Goal: Obtain resource: Download file/media

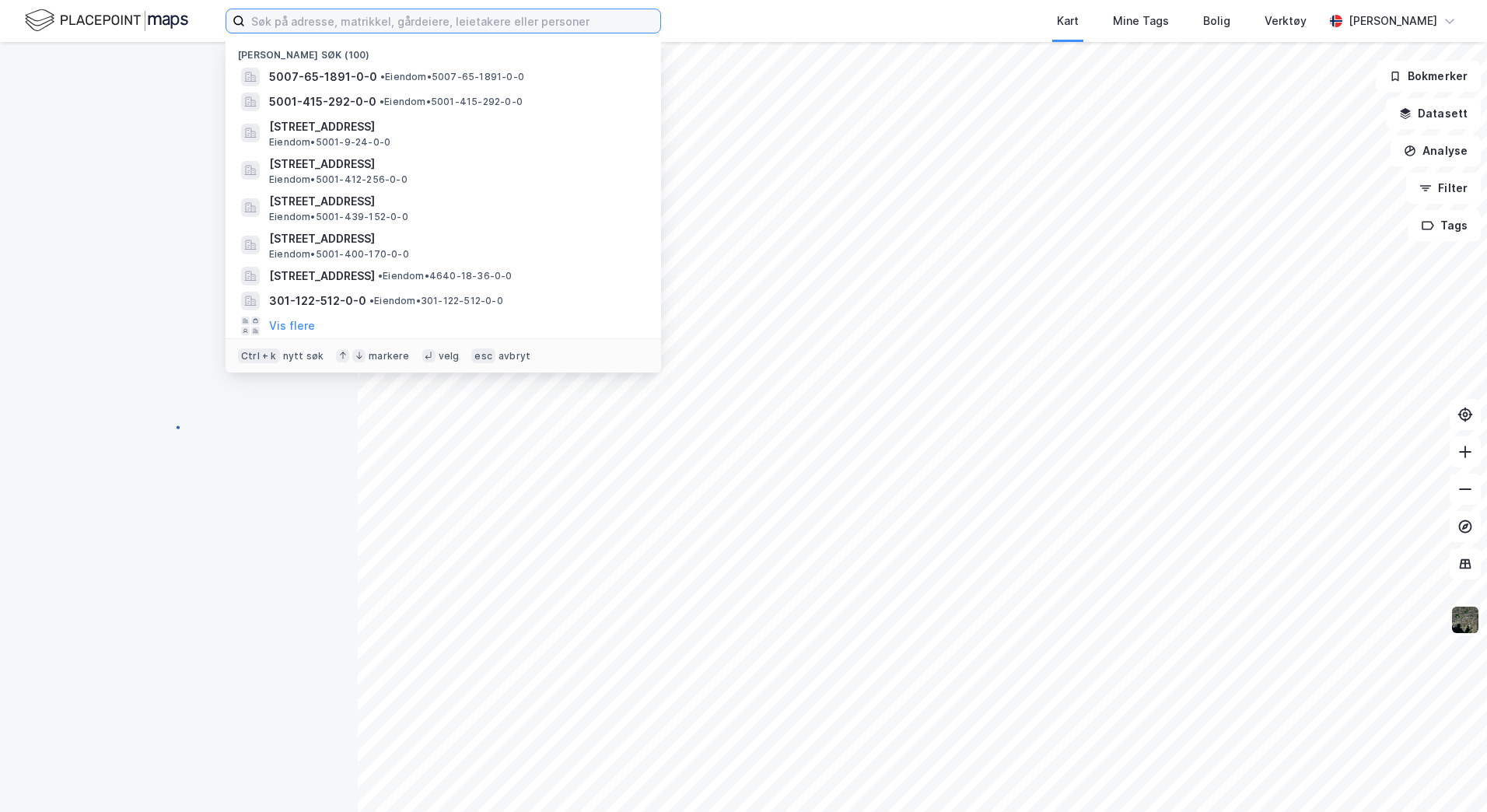
click at [278, 18] on input at bounding box center [452, 20] width 416 height 23
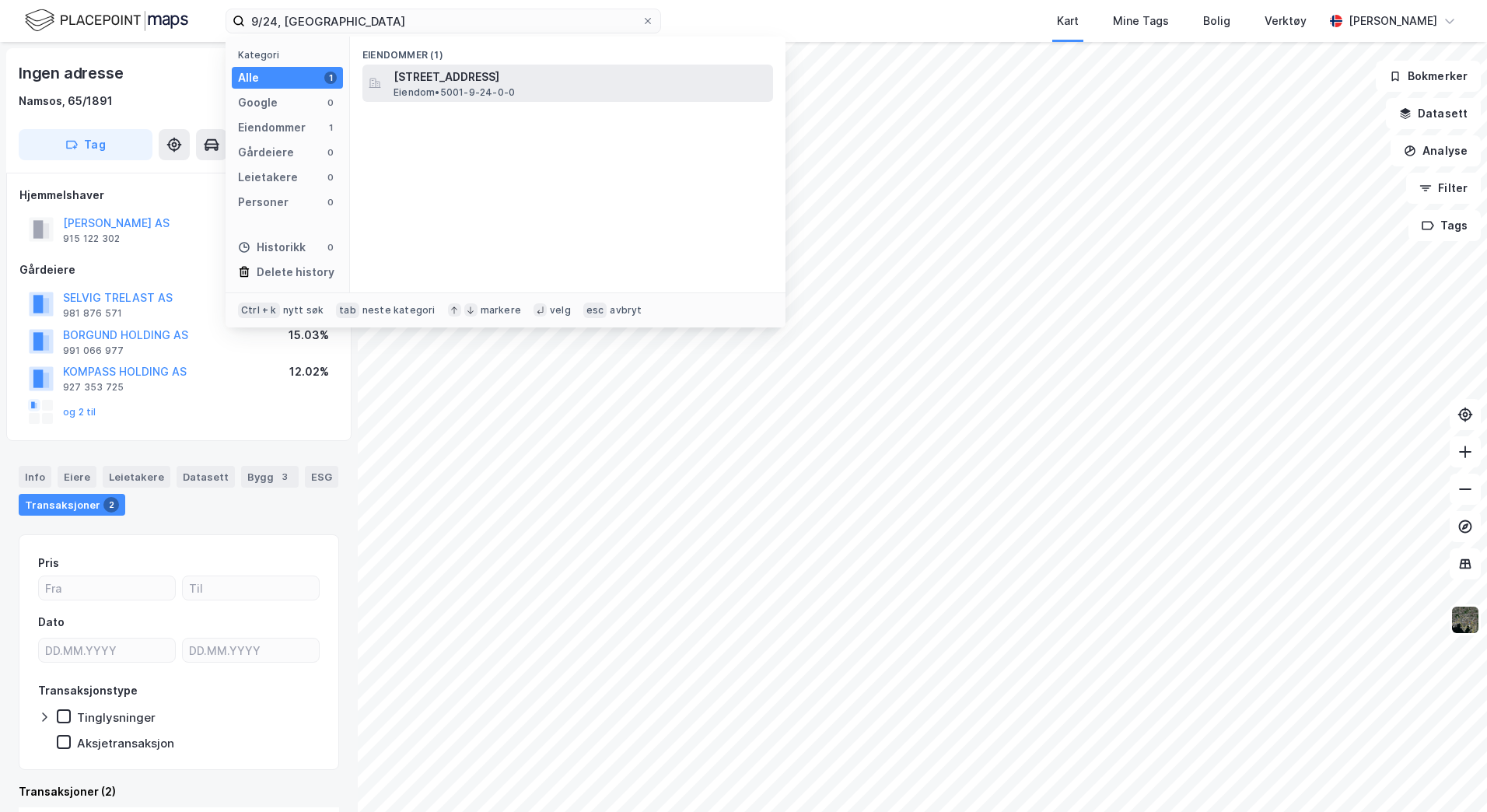
click at [448, 76] on span "[STREET_ADDRESS]" at bounding box center [580, 76] width 374 height 19
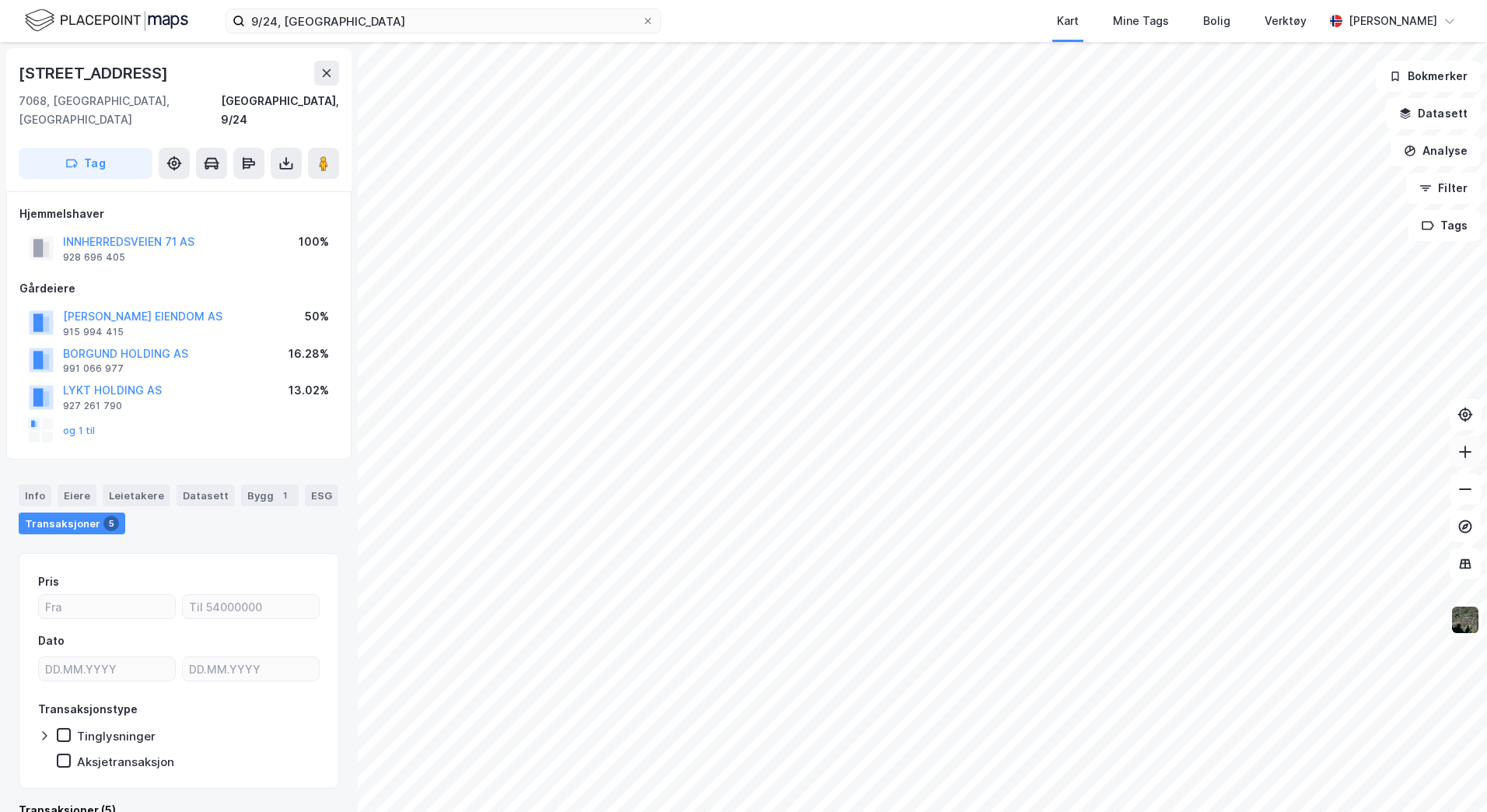
click at [1468, 450] on icon at bounding box center [1465, 451] width 15 height 15
click at [0, 0] on button "INNHERREDSVEIEN 71 AS" at bounding box center [0, 0] width 0 height 0
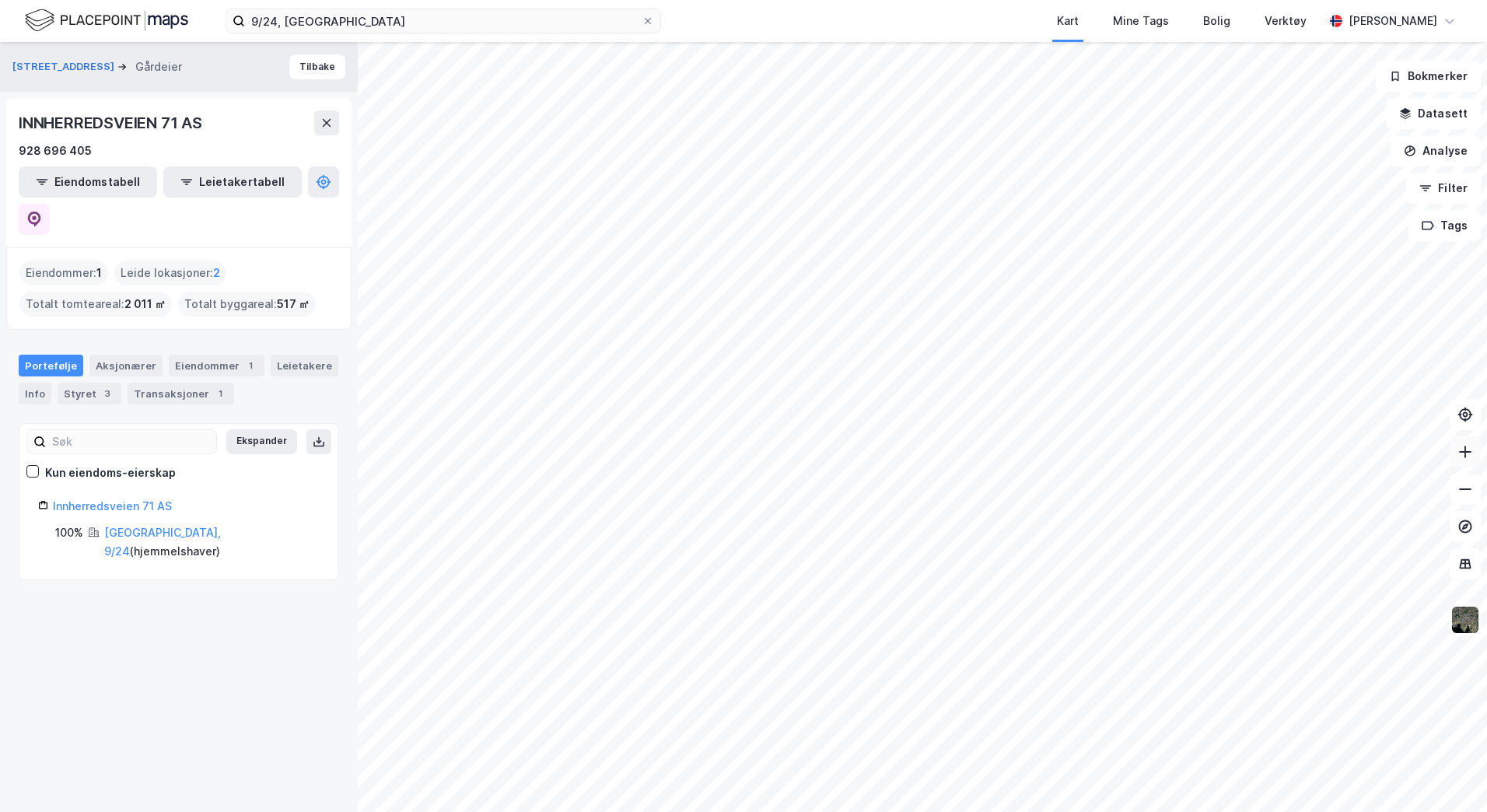
click at [1473, 454] on icon at bounding box center [1465, 451] width 15 height 15
click at [1410, 117] on icon "button" at bounding box center [1406, 114] width 12 height 12
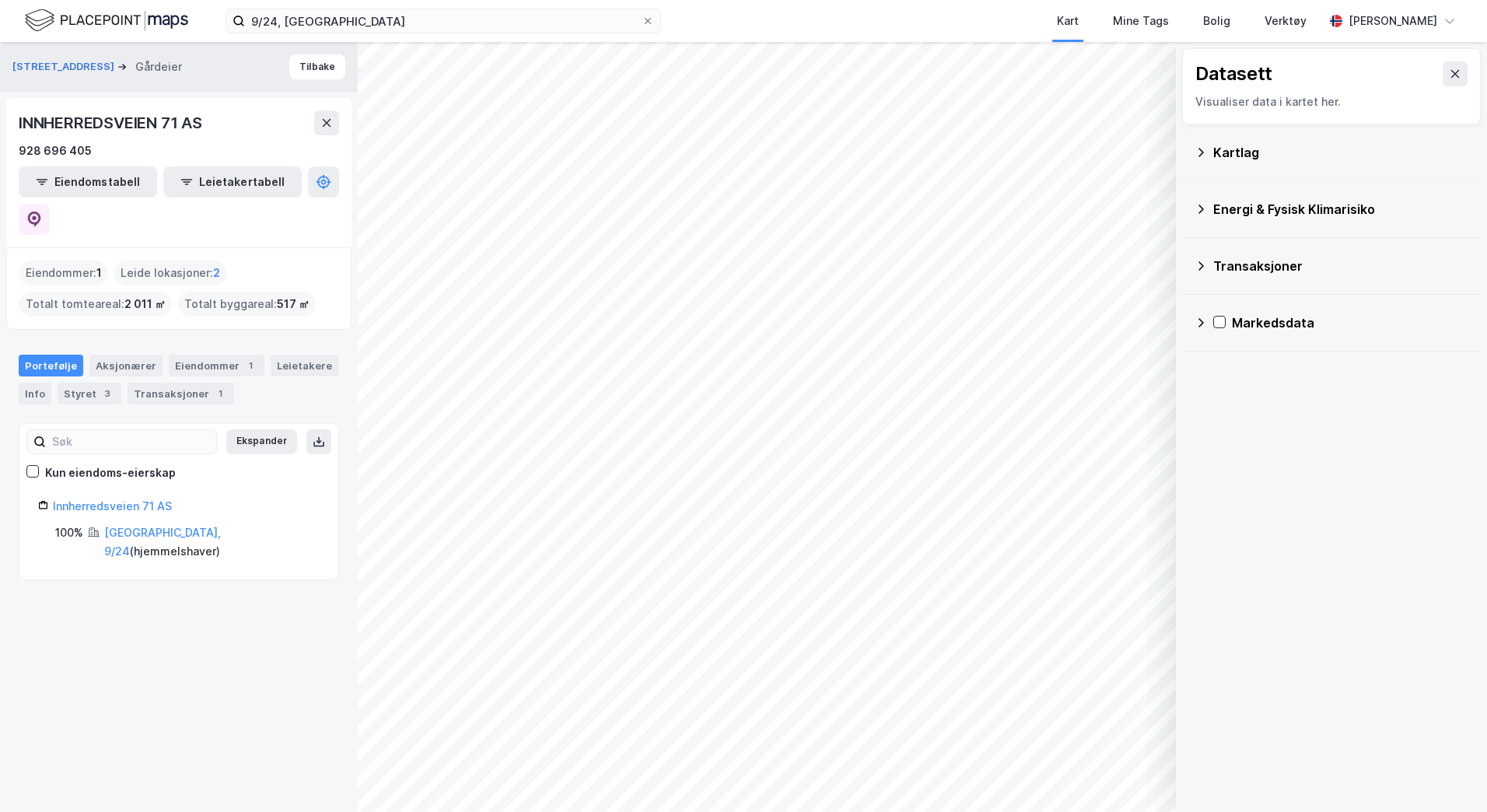
click at [1202, 152] on icon at bounding box center [1201, 152] width 12 height 12
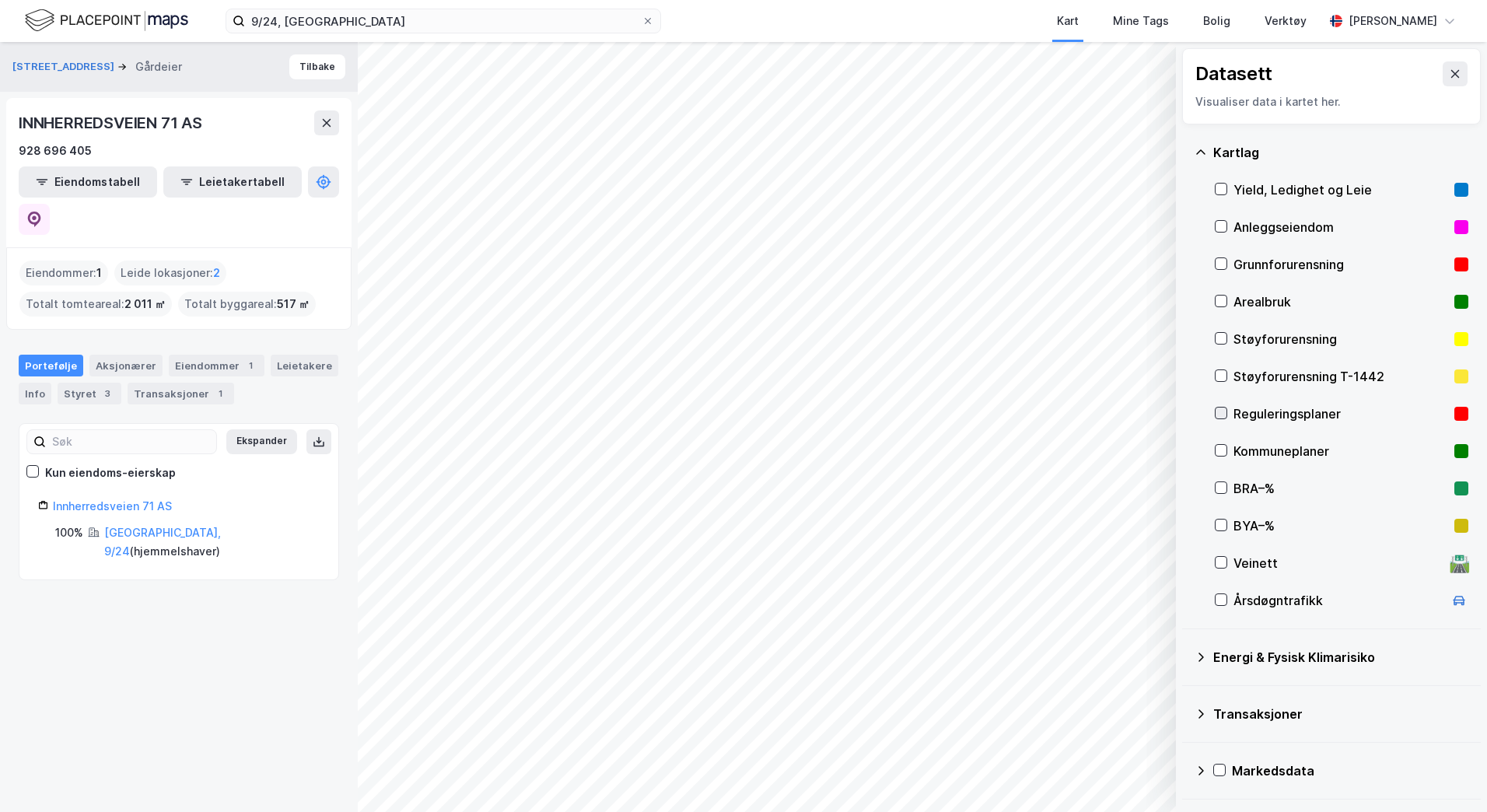
click at [1220, 411] on icon at bounding box center [1221, 413] width 11 height 11
click at [1450, 74] on icon at bounding box center [1456, 74] width 12 height 12
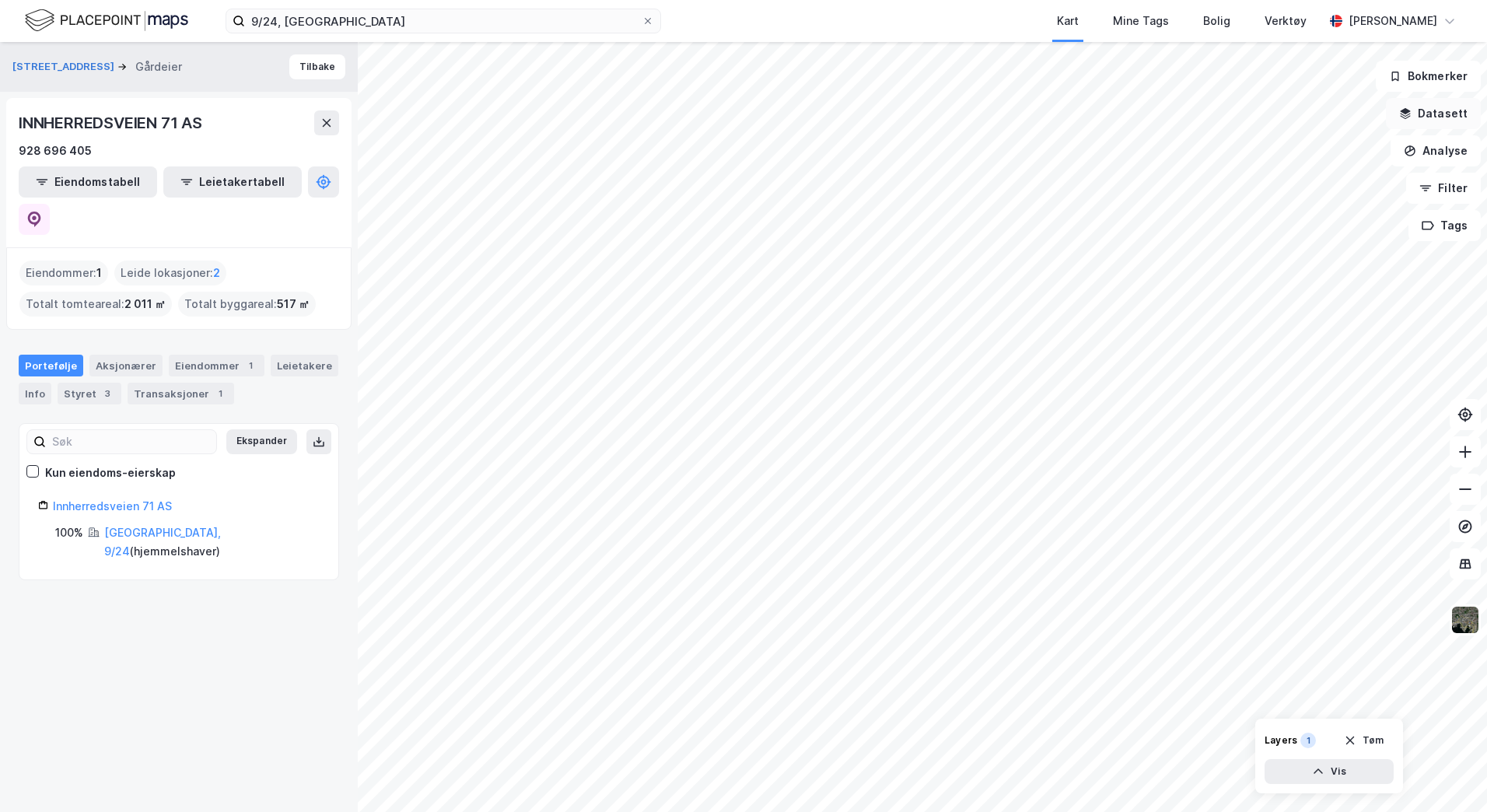
click at [1419, 109] on button "Datasett" at bounding box center [1434, 113] width 95 height 31
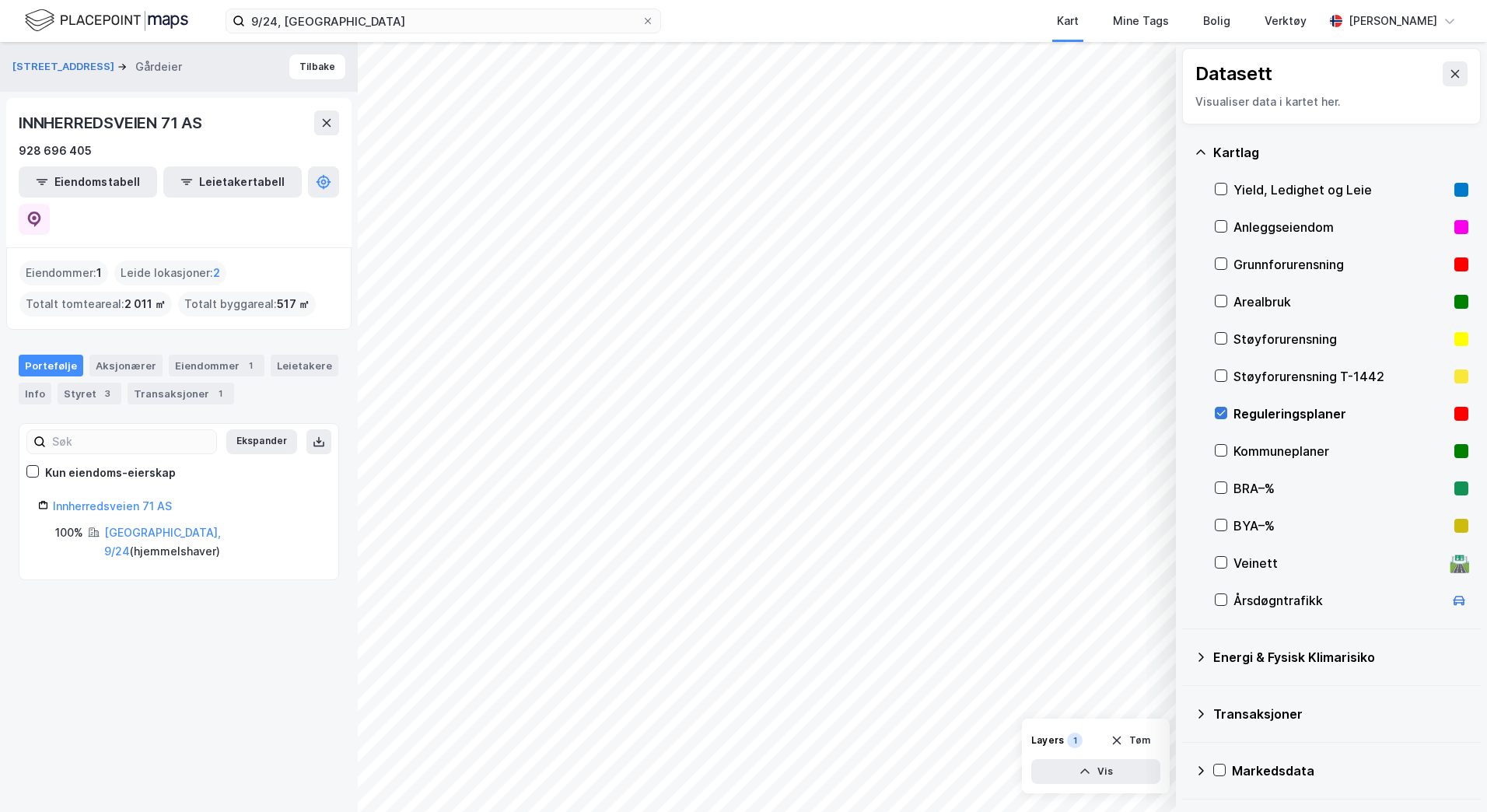
click at [1223, 408] on icon at bounding box center [1221, 413] width 11 height 11
click at [1220, 449] on icon at bounding box center [1221, 450] width 11 height 11
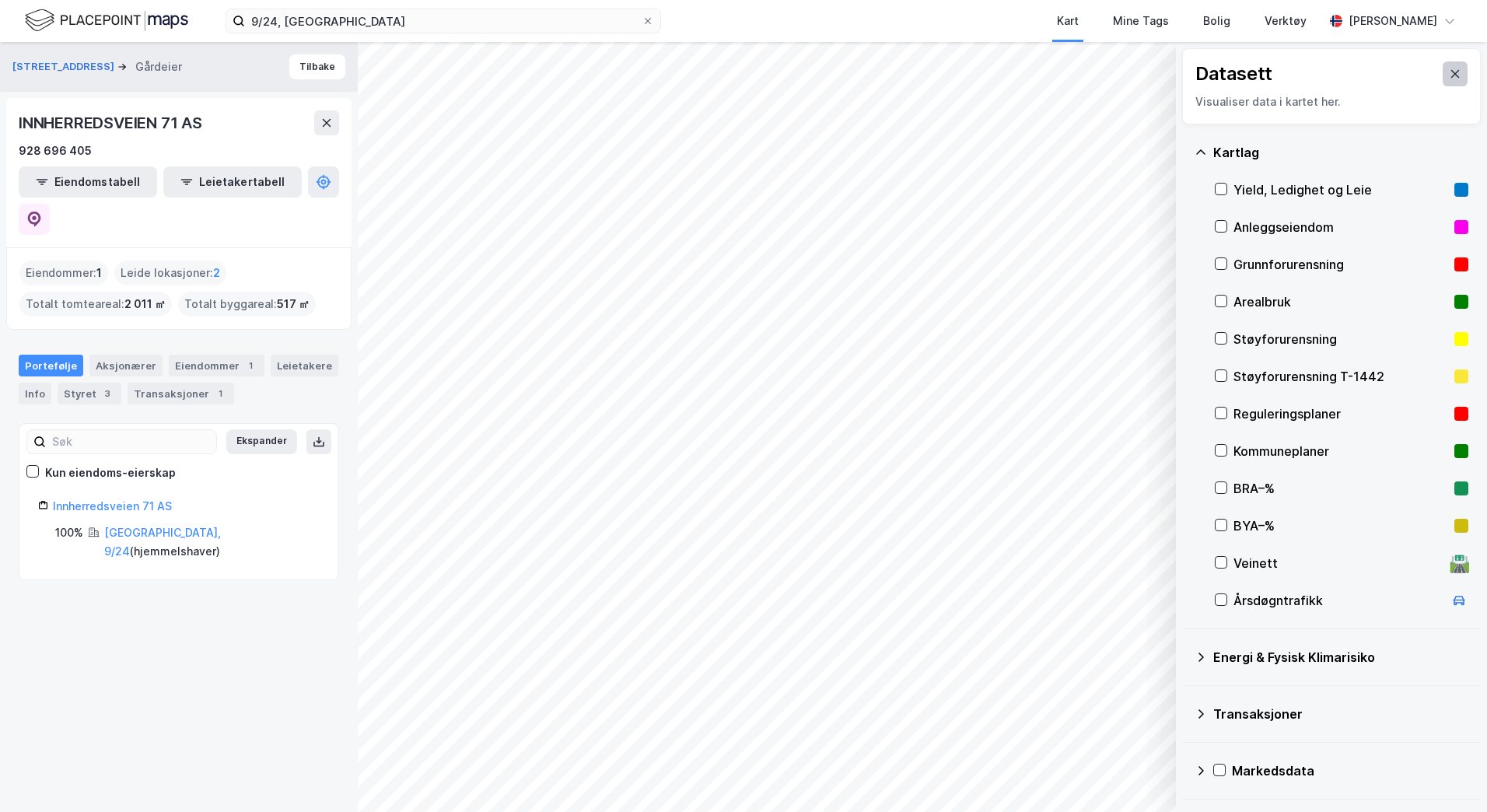
click at [1443, 82] on button at bounding box center [1456, 74] width 25 height 25
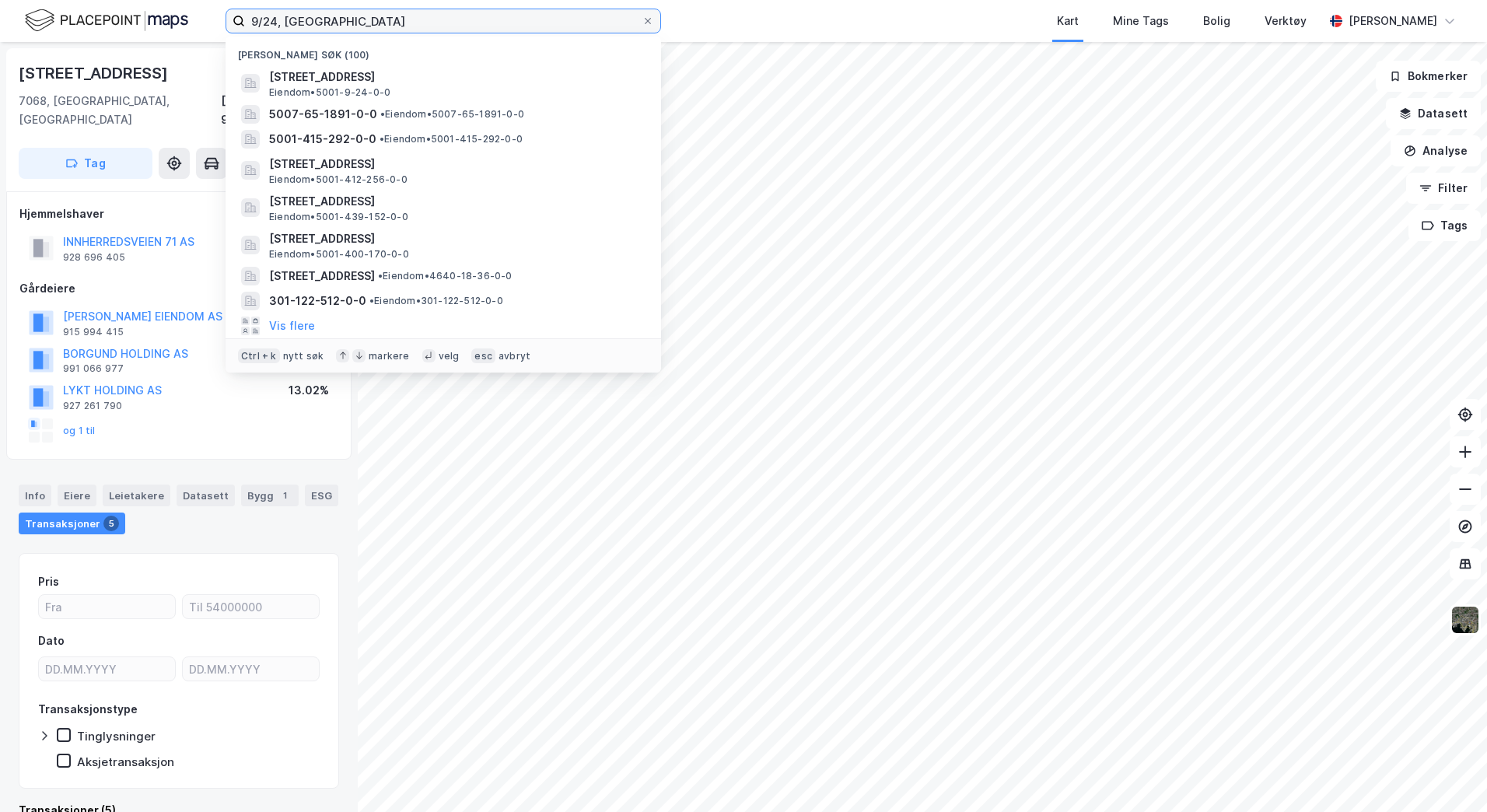
drag, startPoint x: 347, startPoint y: 21, endPoint x: 112, endPoint y: 7, distance: 235.4
click at [115, 7] on div "9/24, trondheim Nylige søk (100) Innherredsveien 71, 7068, TRONDHEIM, TRONDHEIM…" at bounding box center [743, 20] width 1487 height 42
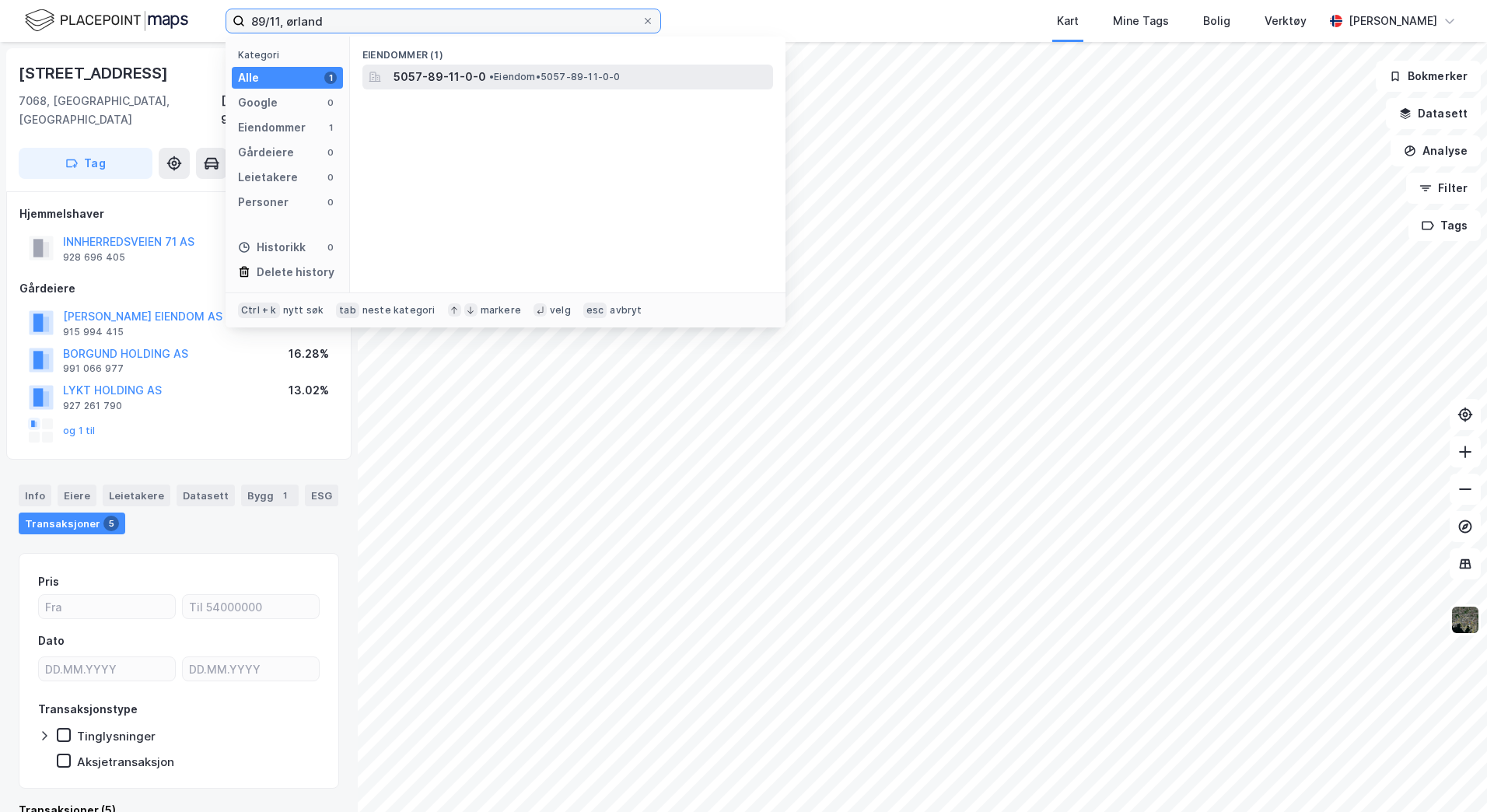
type input "89/11, ørland"
click at [471, 73] on span "5057-89-11-0-0" at bounding box center [440, 76] width 93 height 19
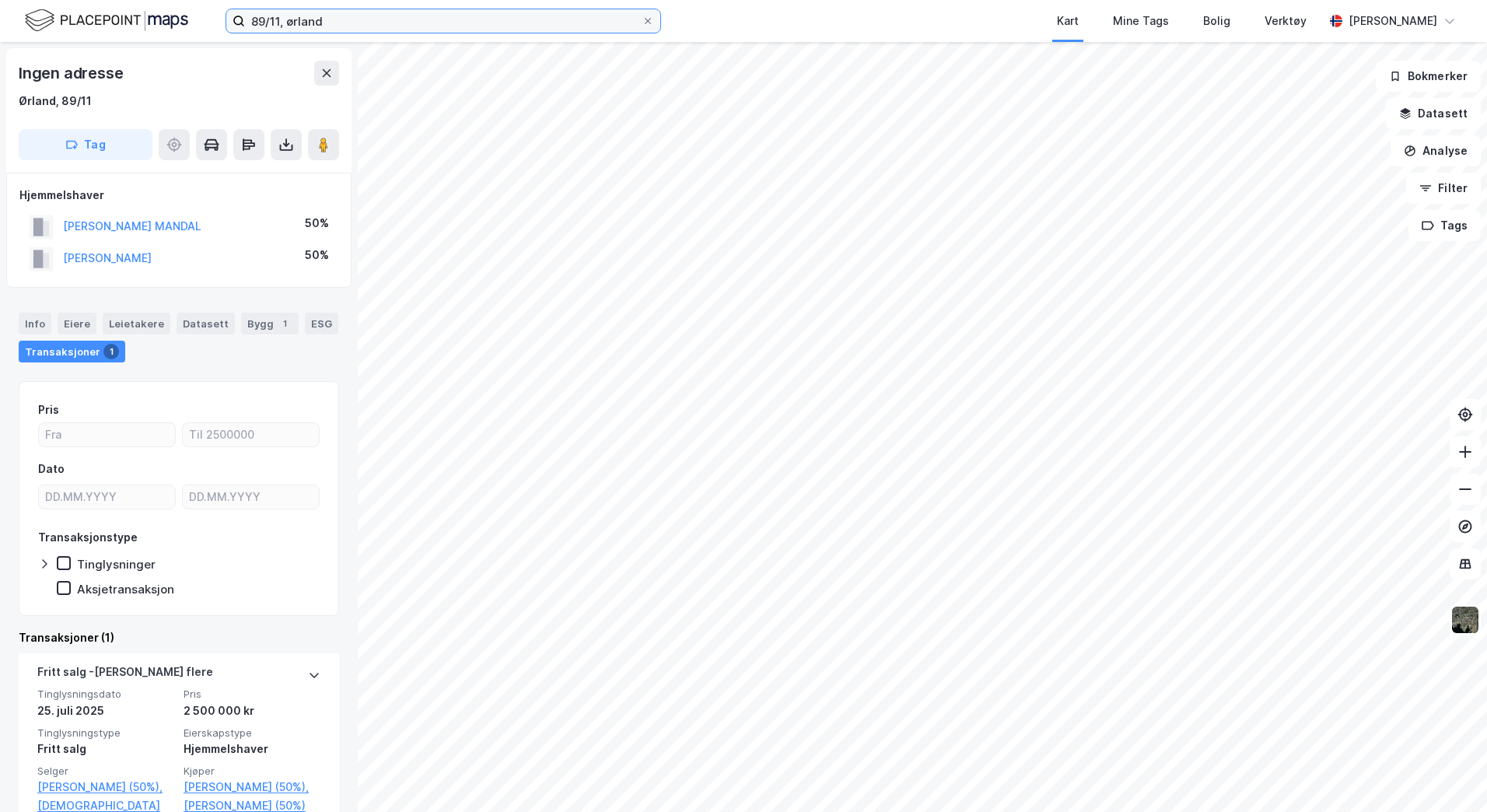
click at [357, 21] on input "89/11, ørland" at bounding box center [443, 20] width 397 height 23
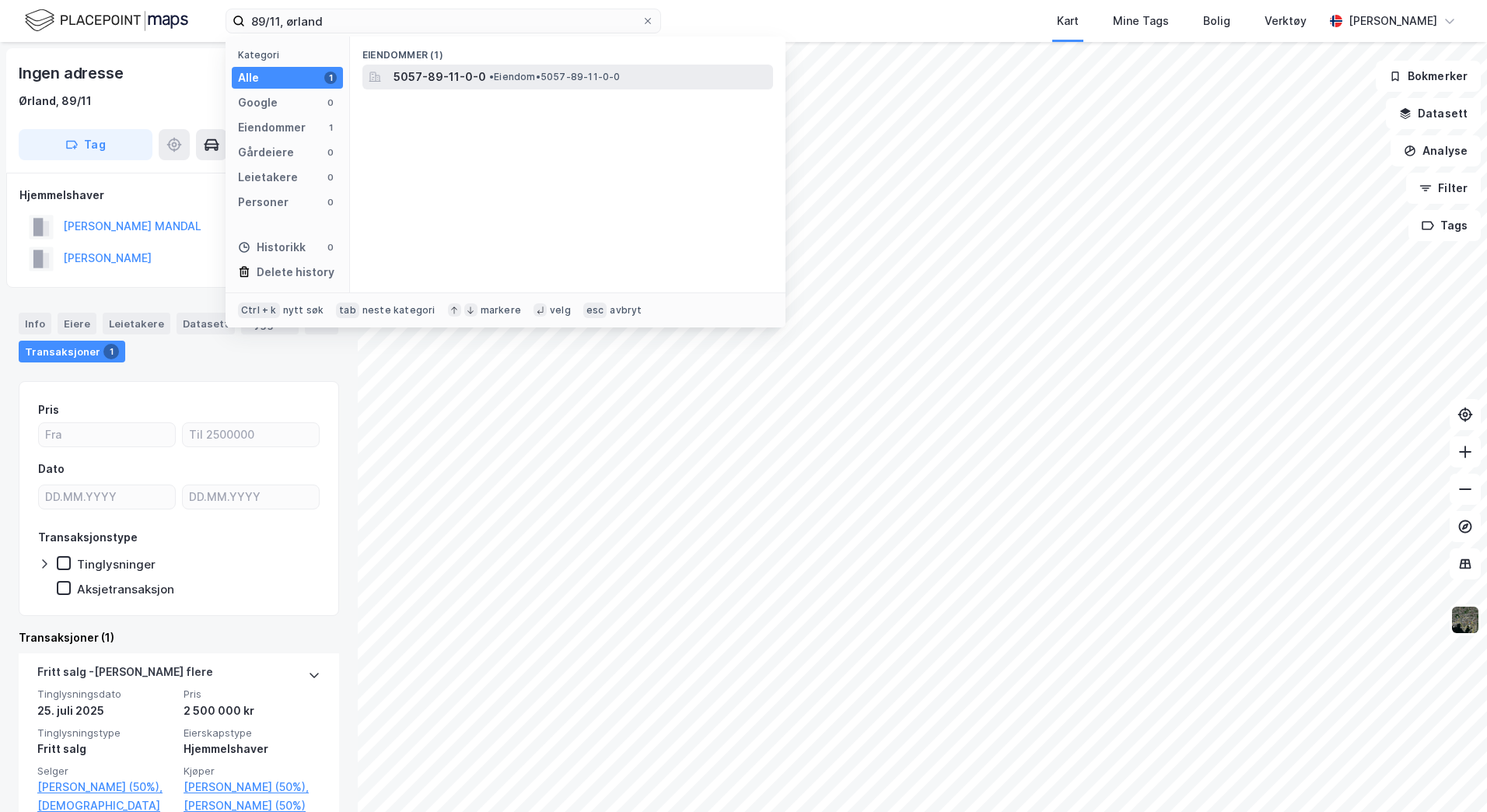
click at [448, 79] on span "5057-89-11-0-0" at bounding box center [440, 76] width 93 height 19
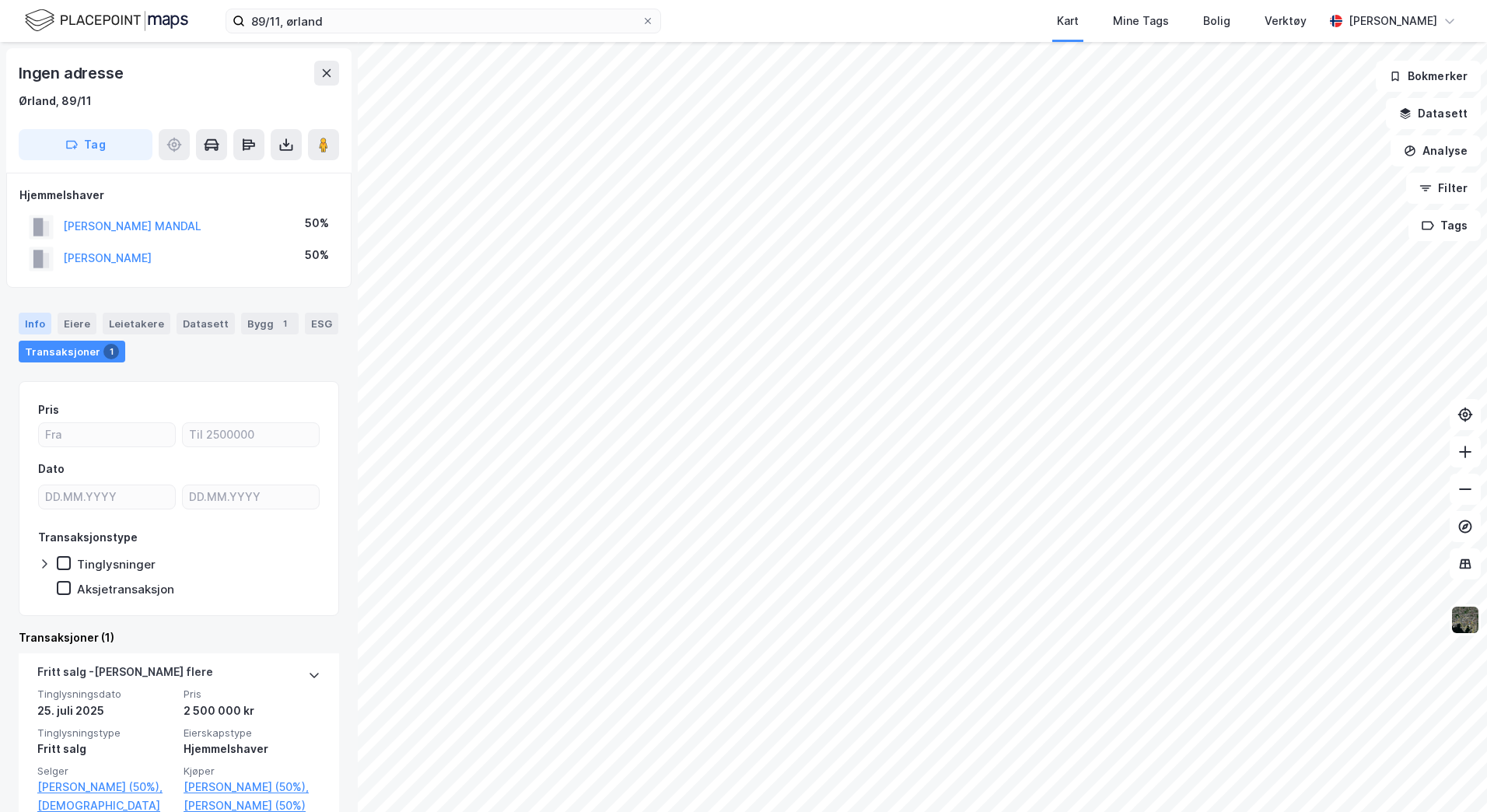
click at [34, 320] on div "Info" at bounding box center [35, 323] width 33 height 21
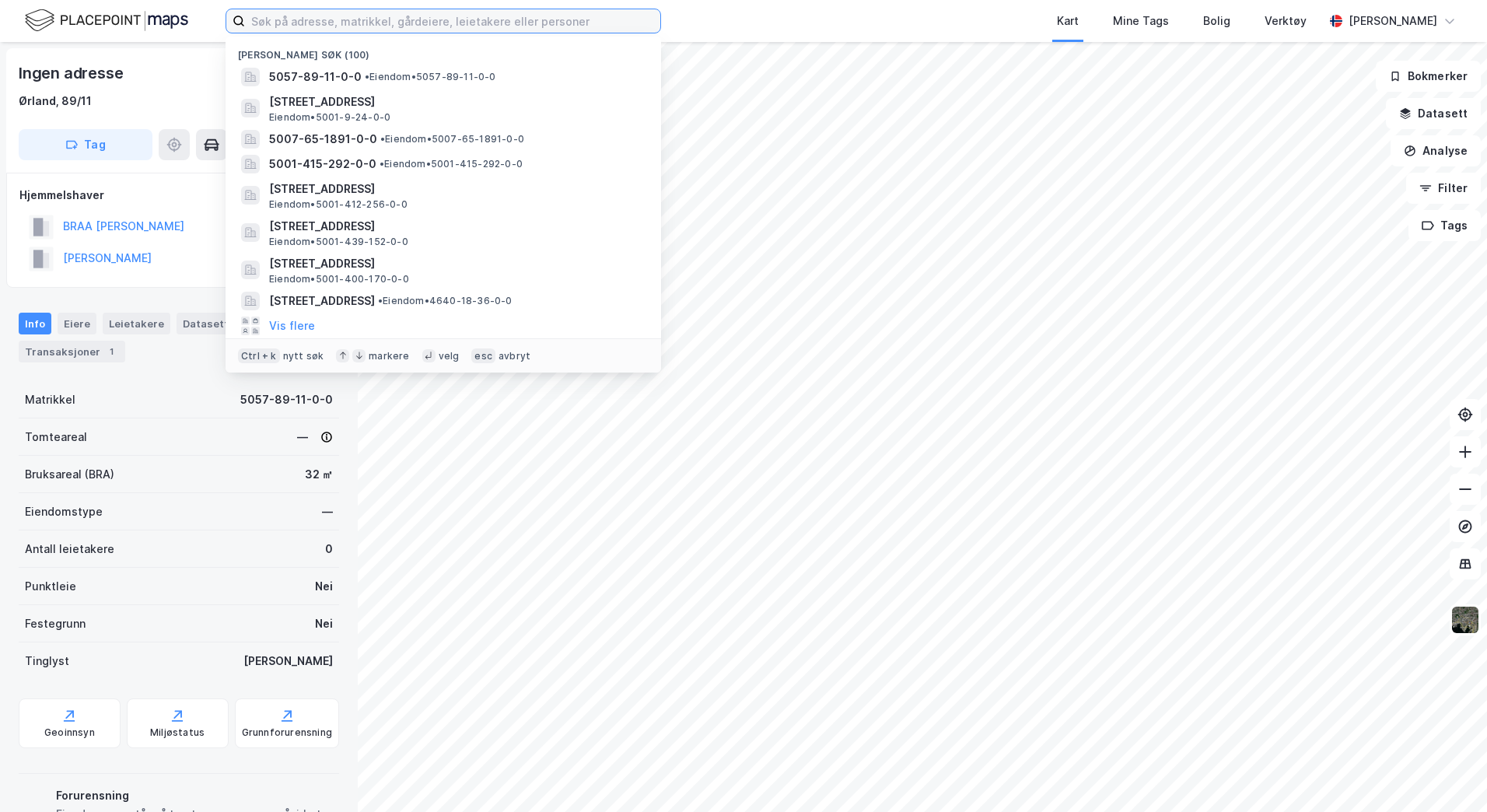
click at [322, 20] on input at bounding box center [452, 20] width 416 height 23
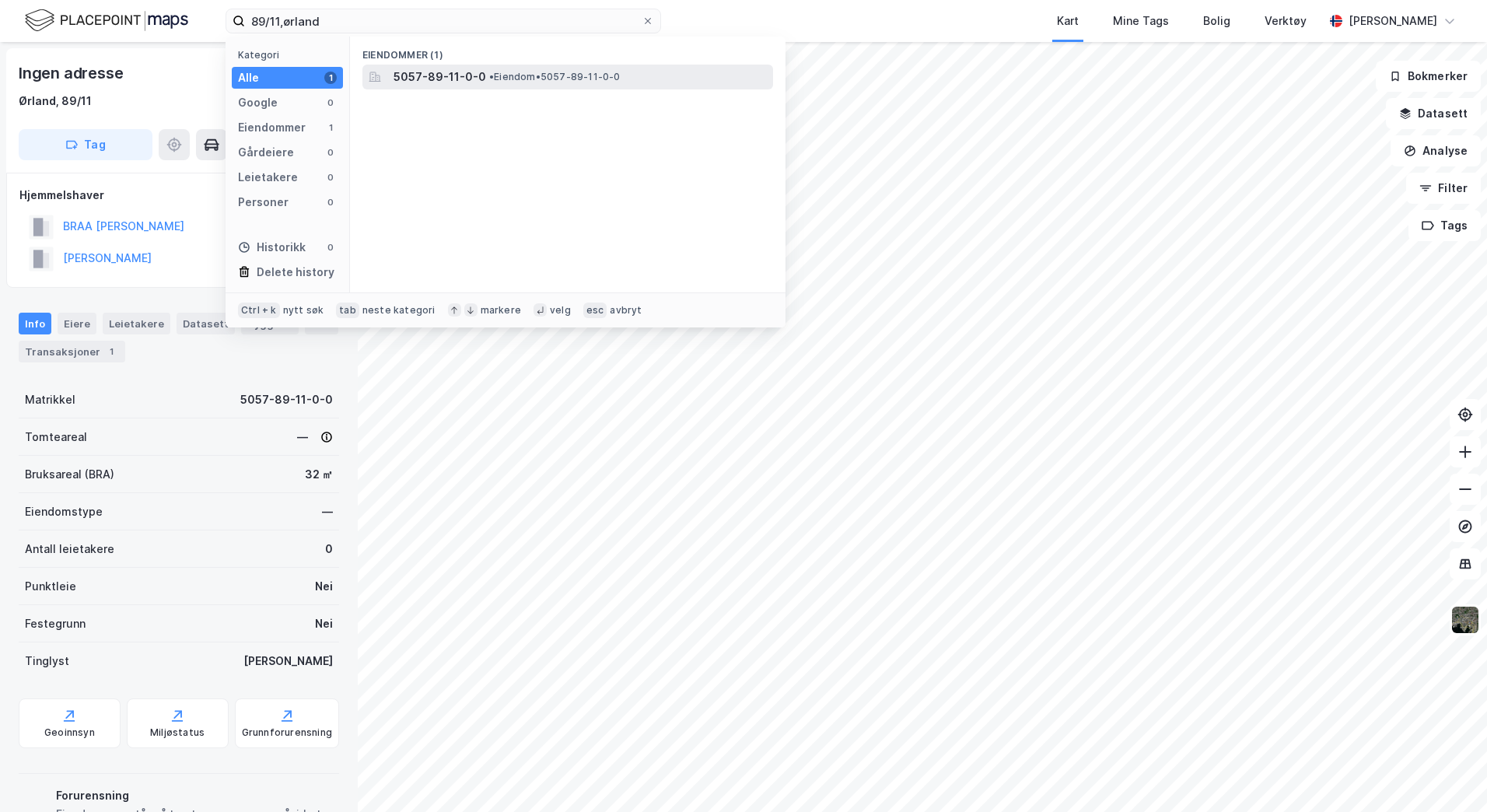
click at [523, 71] on span "• Eiendom • 5057-89-11-0-0" at bounding box center [555, 77] width 132 height 12
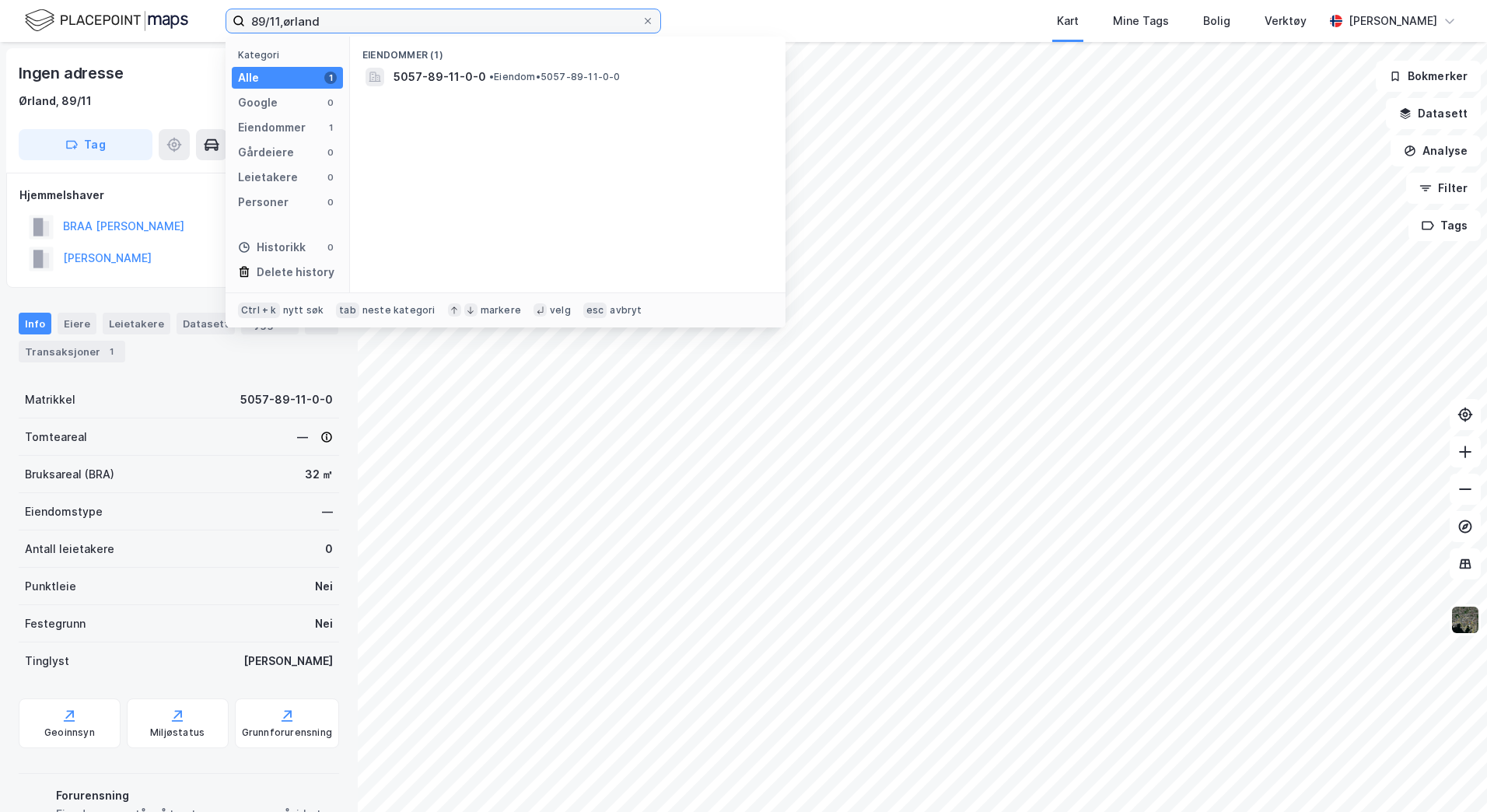
drag, startPoint x: 346, startPoint y: 12, endPoint x: 214, endPoint y: 16, distance: 132.1
click at [214, 16] on div "89/11,ørland Kategori Alle 1 Google 0 Eiendommer 1 Gårdeiere 0 Leietakere 0 Per…" at bounding box center [743, 20] width 1487 height 42
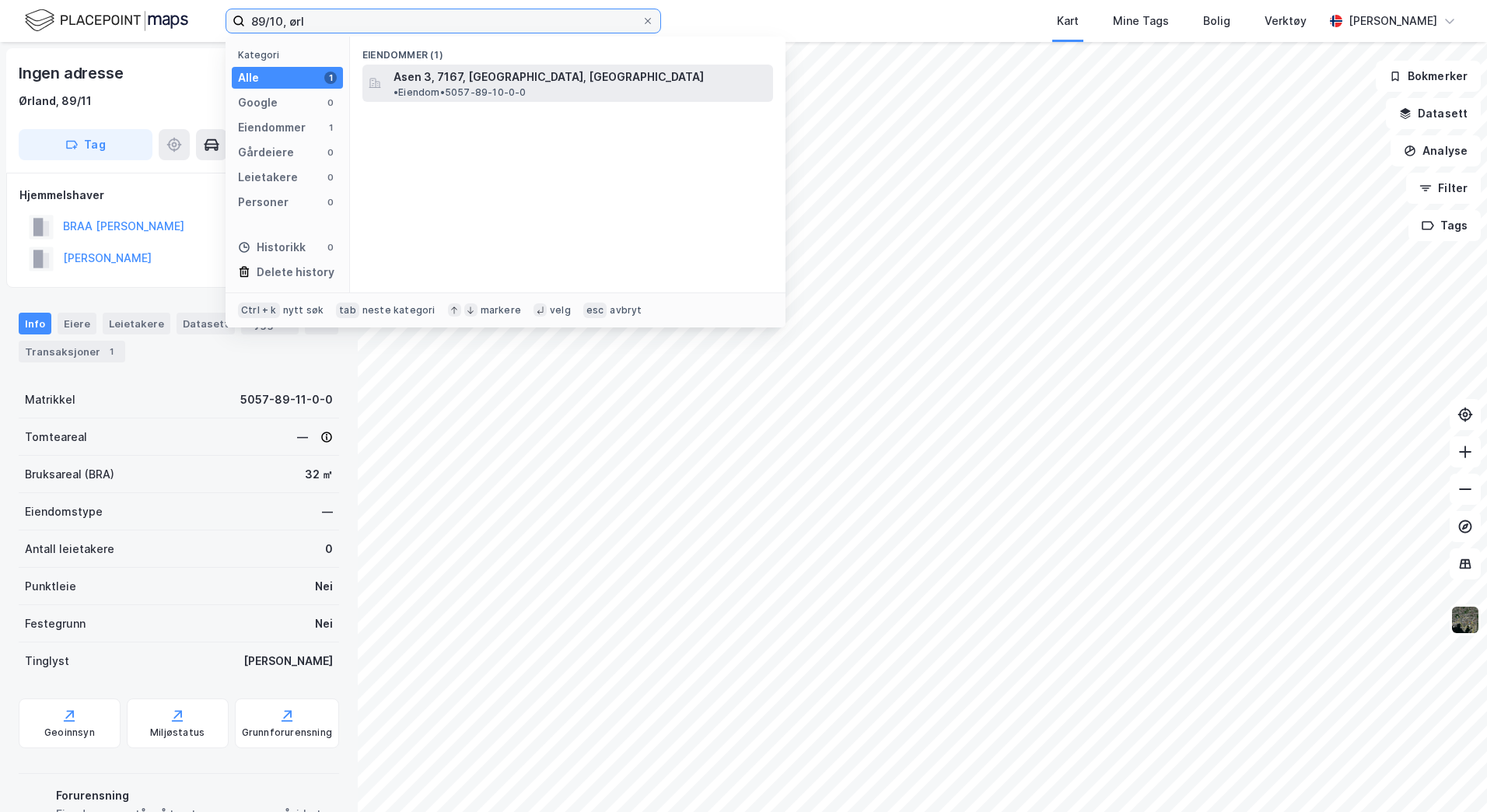
type input "89/10, ørl"
click at [510, 78] on span "Asen 3, 7167, [GEOGRAPHIC_DATA], [GEOGRAPHIC_DATA]" at bounding box center [548, 76] width 311 height 19
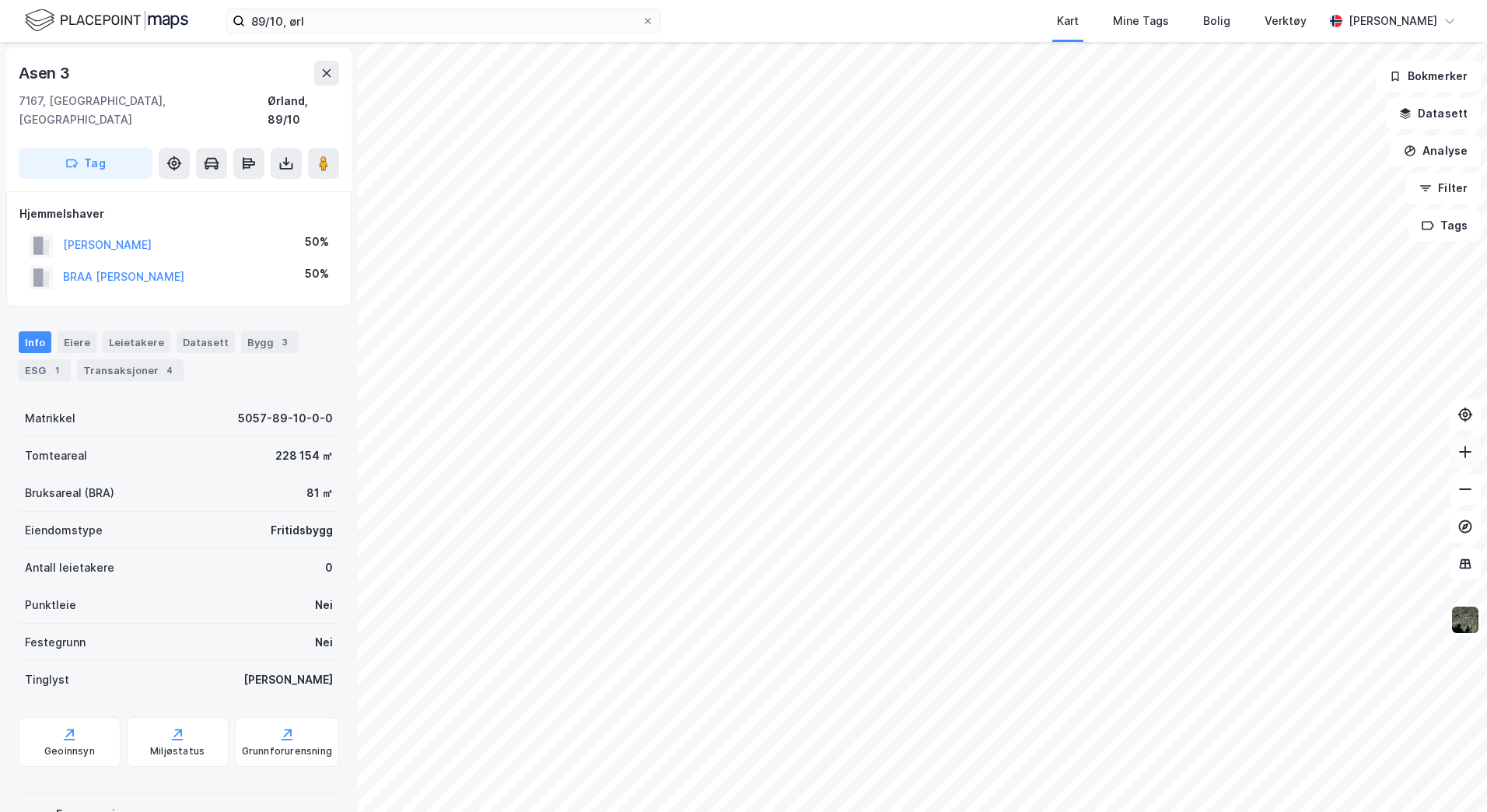
click at [1464, 451] on icon at bounding box center [1465, 451] width 15 height 15
click at [958, 0] on html "89/10, ørl Kart Mine Tags Bolig Verktøy [PERSON_NAME] 3 7167, [GEOGRAPHIC_DATA]…" at bounding box center [743, 406] width 1487 height 812
click at [1466, 458] on icon at bounding box center [1465, 451] width 15 height 15
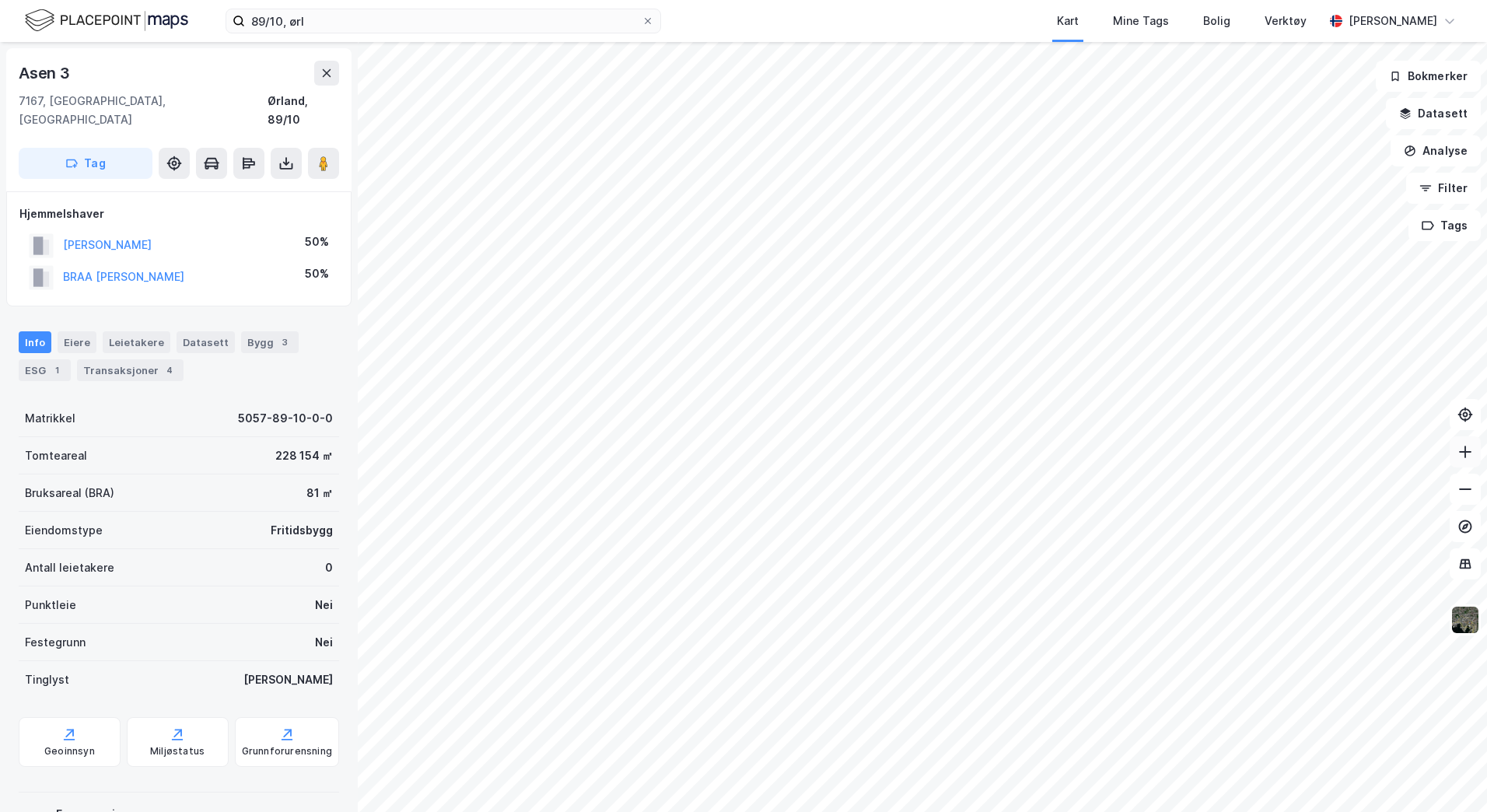
click at [1466, 458] on icon at bounding box center [1465, 451] width 15 height 15
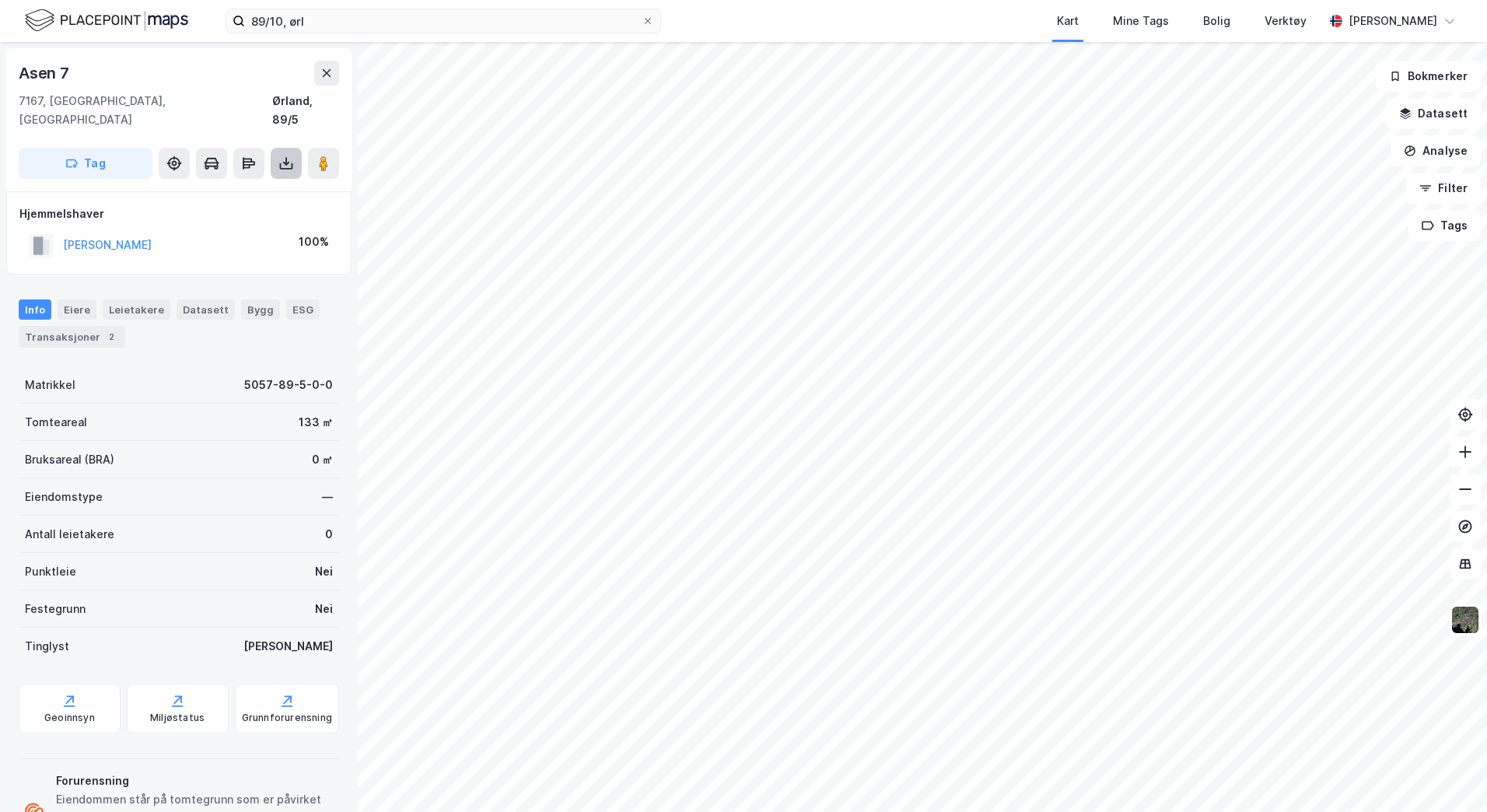
click at [288, 162] on icon at bounding box center [286, 164] width 6 height 4
click at [199, 189] on div "Last ned grunnbok" at bounding box center [208, 195] width 90 height 12
click at [251, 20] on input at bounding box center [452, 20] width 416 height 23
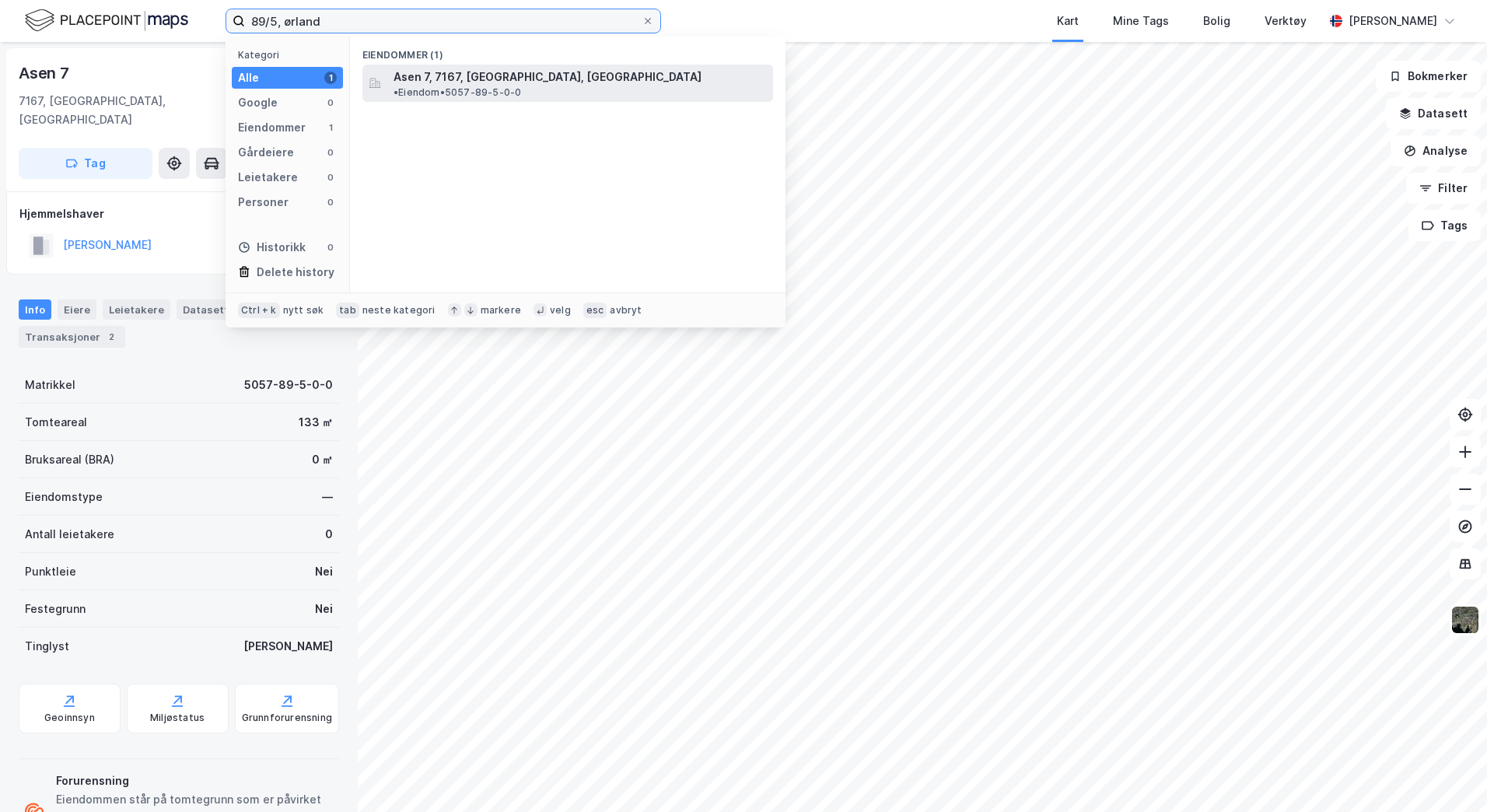
type input "89/5, ørland"
click at [469, 83] on span "Asen 7, 7167, [GEOGRAPHIC_DATA], [GEOGRAPHIC_DATA]" at bounding box center [547, 76] width 308 height 19
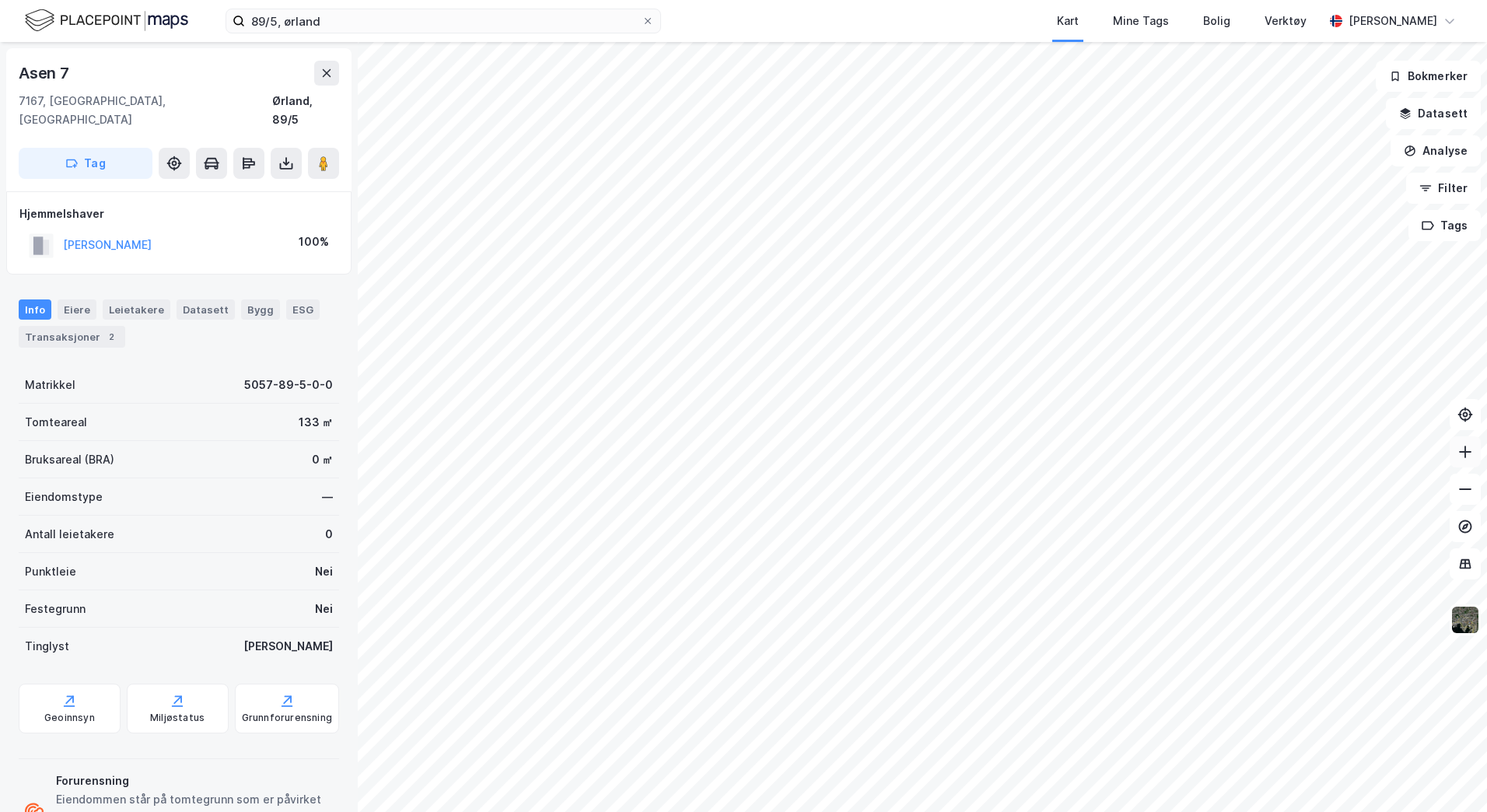
click at [1463, 450] on icon at bounding box center [1465, 451] width 15 height 15
